Goal: Task Accomplishment & Management: Manage account settings

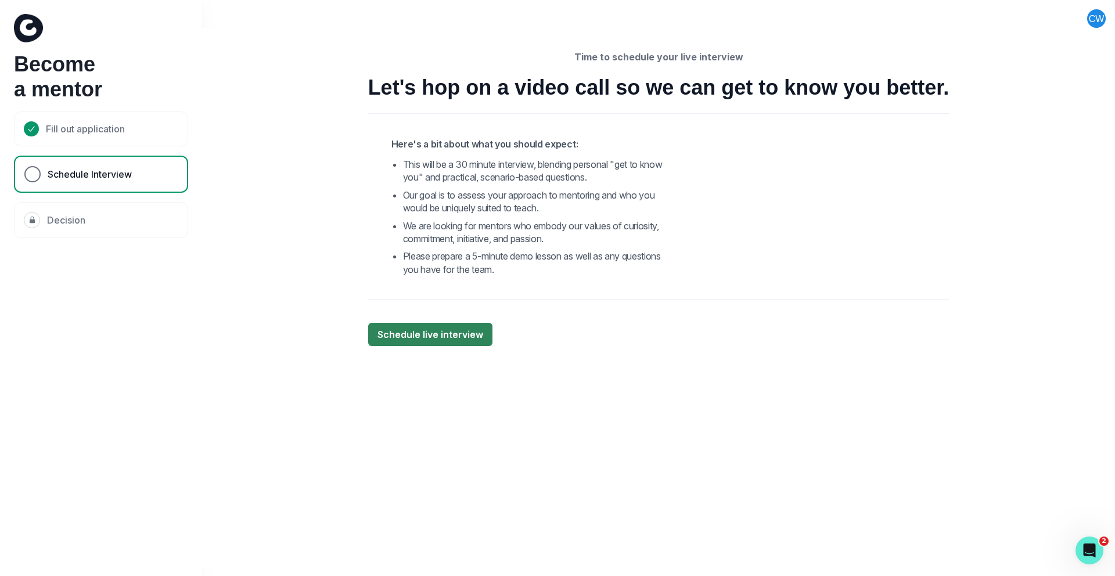
click at [459, 337] on button "Schedule live interview" at bounding box center [430, 334] width 124 height 23
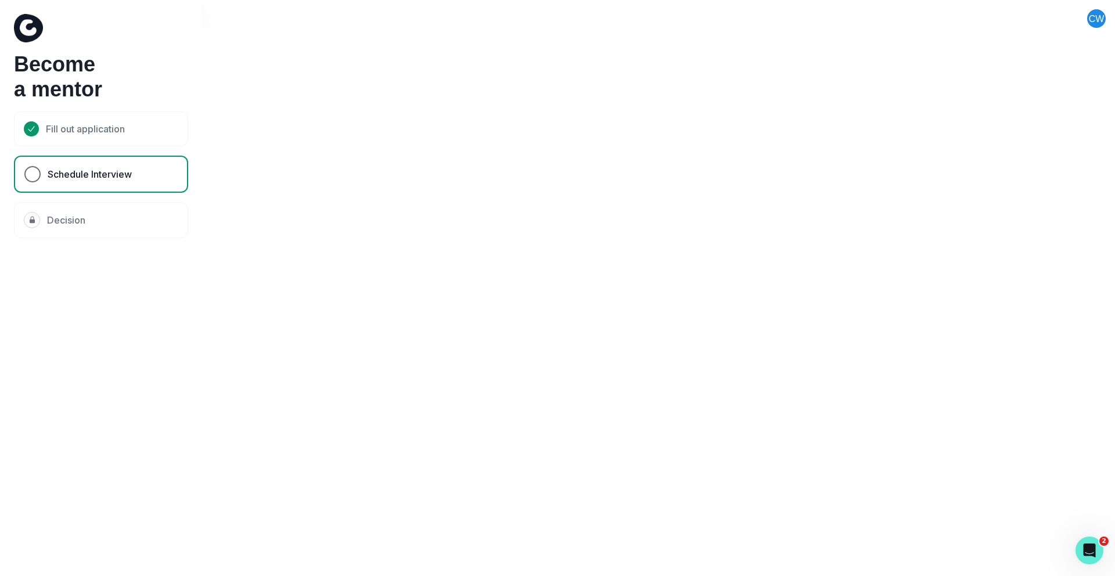
click at [311, 134] on div at bounding box center [658, 318] width 913 height 581
click at [1094, 21] on button at bounding box center [1096, 18] width 37 height 19
click at [1028, 55] on button "Log out" at bounding box center [1049, 48] width 129 height 21
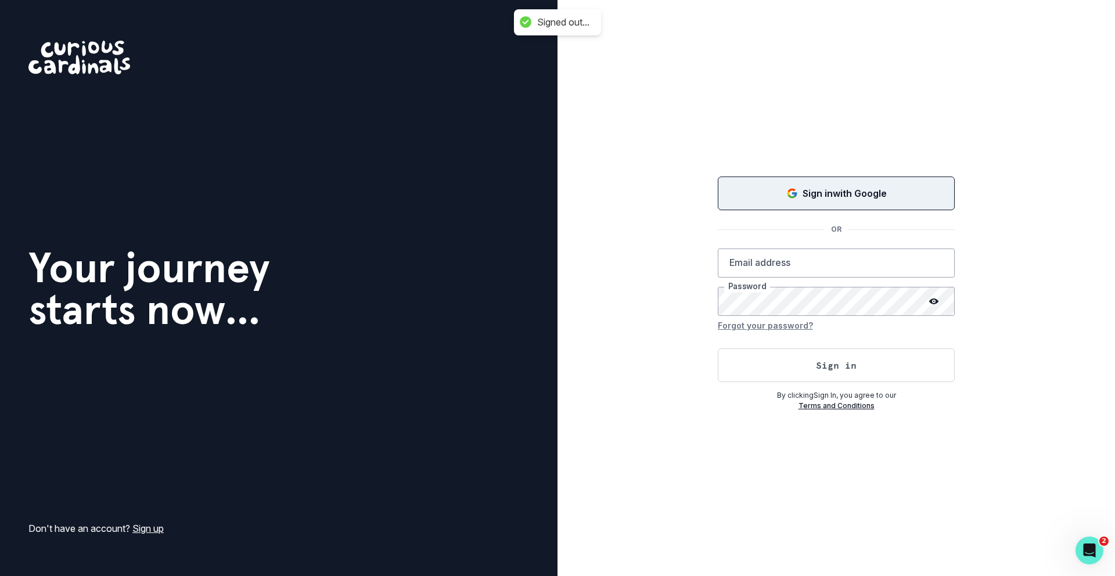
click at [729, 195] on button "Sign in with Google" at bounding box center [836, 193] width 237 height 34
